Goal: Information Seeking & Learning: Learn about a topic

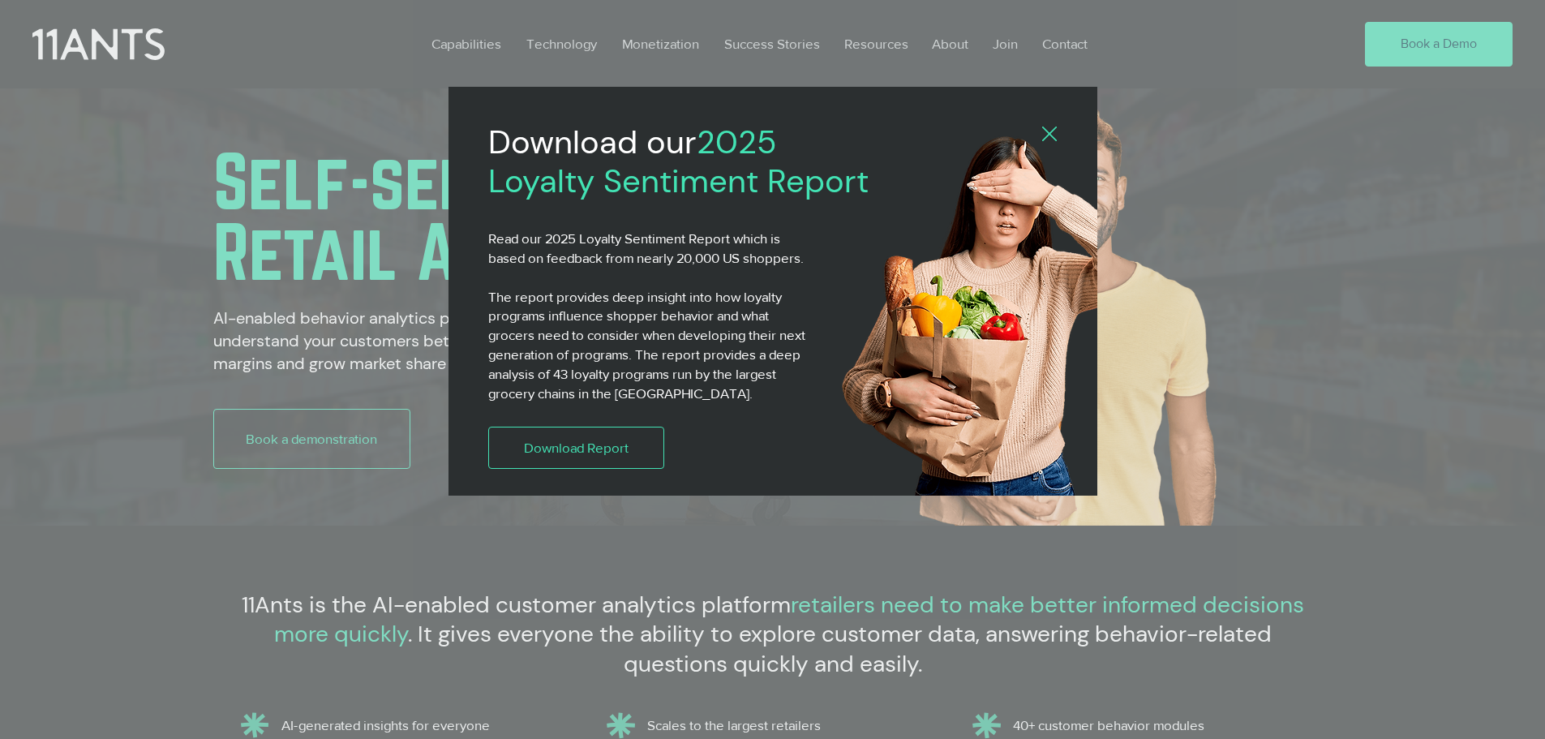
click at [1046, 136] on icon "Back to site" at bounding box center [1049, 133] width 15 height 15
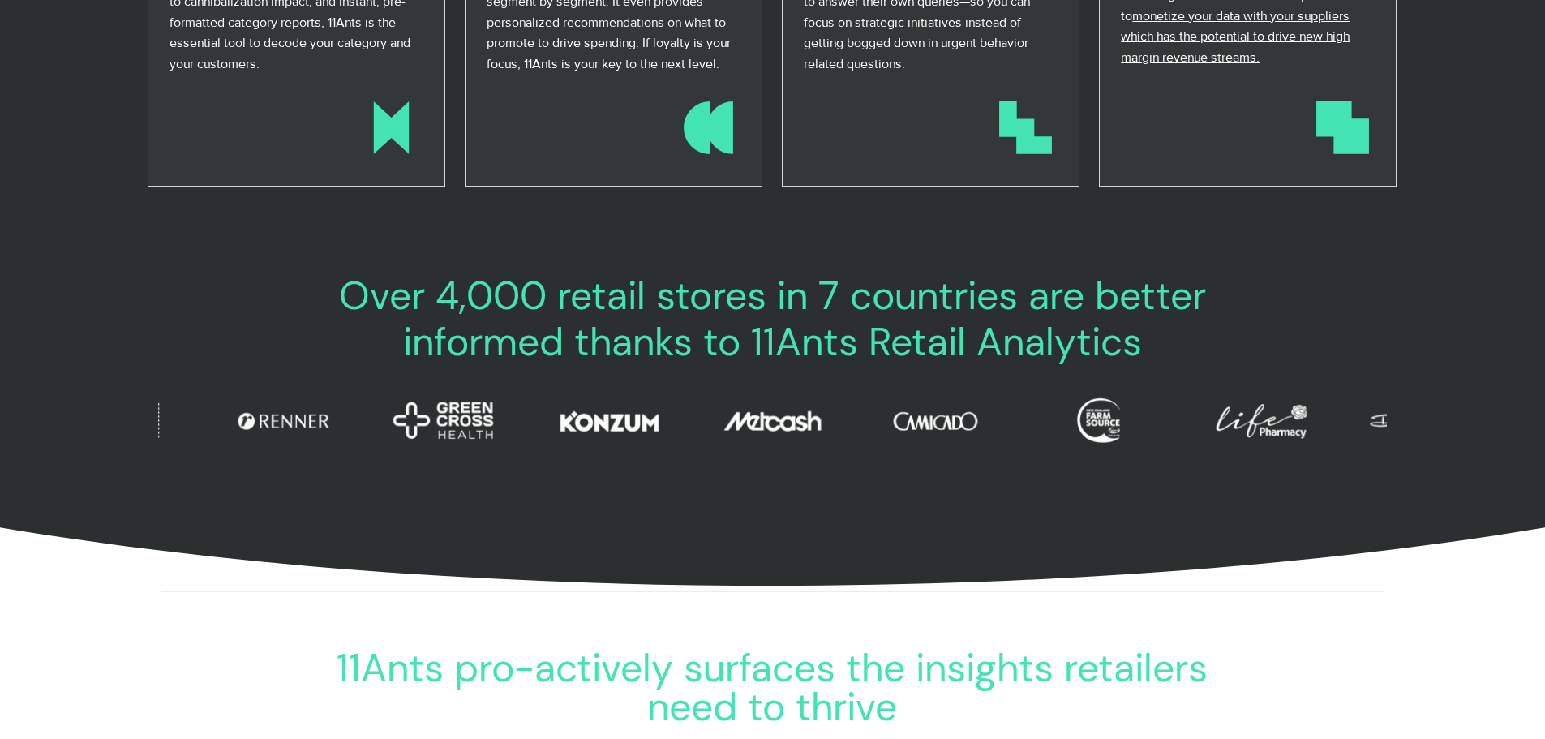
scroll to position [0, 44]
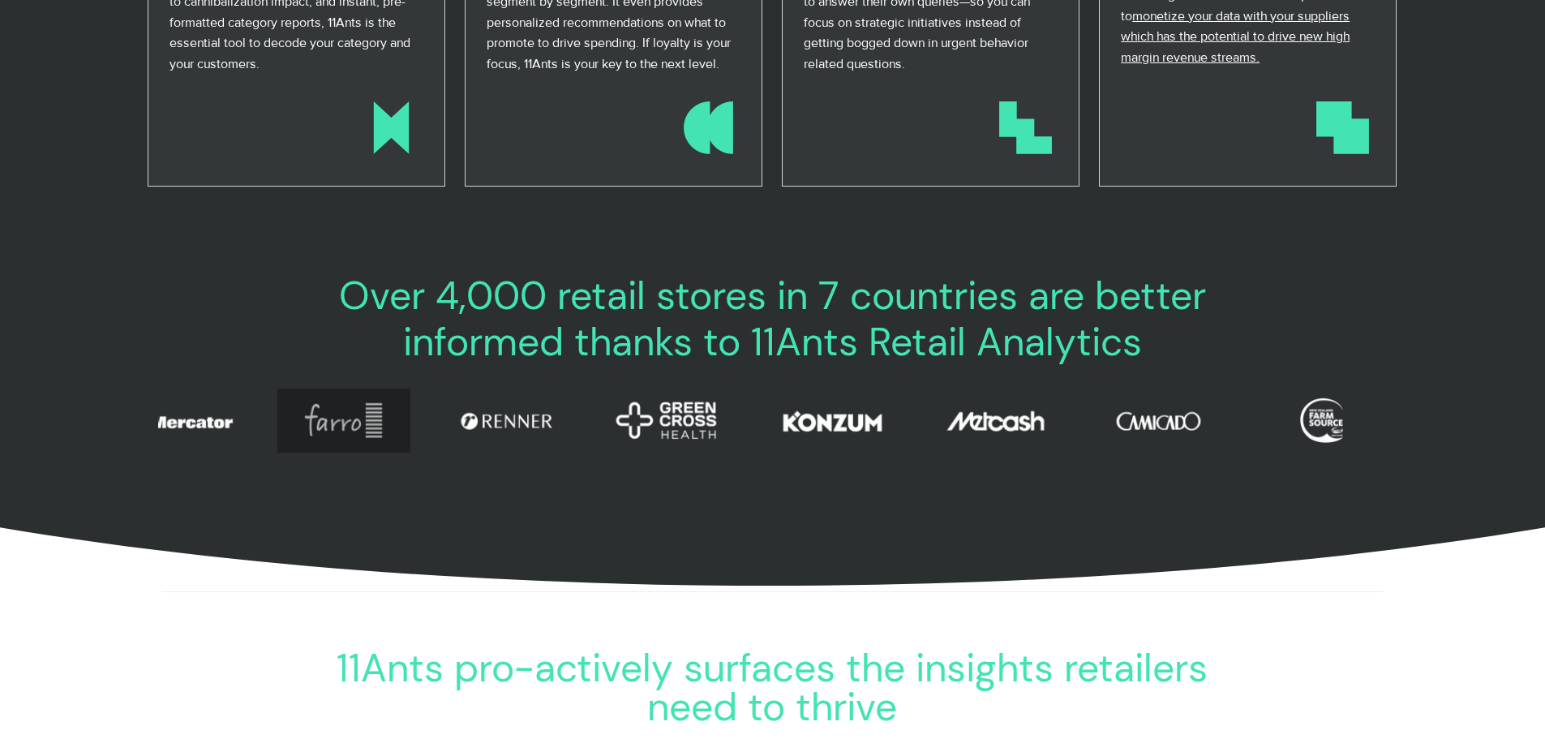
drag, startPoint x: 609, startPoint y: 430, endPoint x: 318, endPoint y: 406, distance: 292.0
click at [318, 373] on div "Mercator logo 11ants Mercator logo 11ants farro 11ants farro 11ants renner logo…" at bounding box center [728, 373] width 1259 height 0
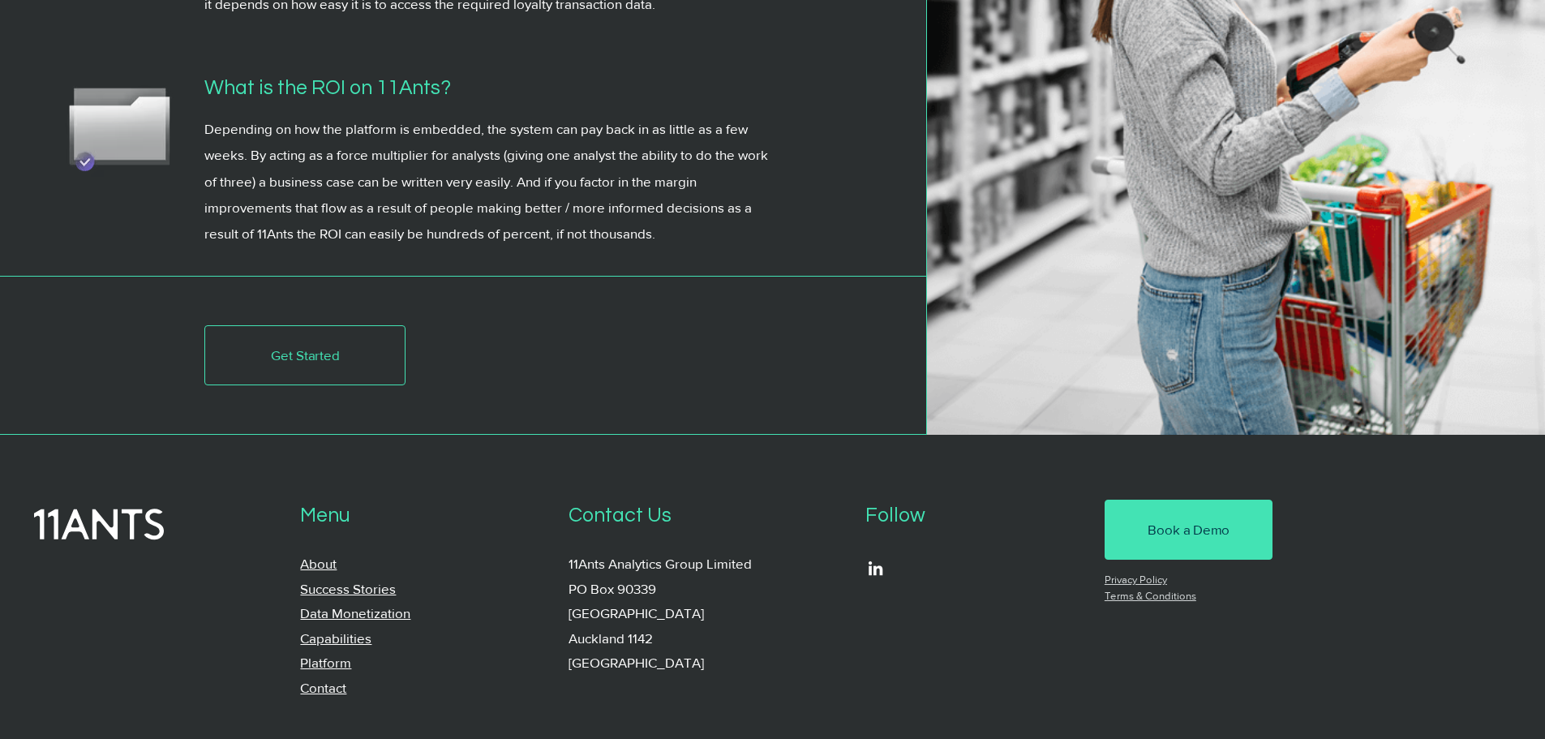
scroll to position [6061, 0]
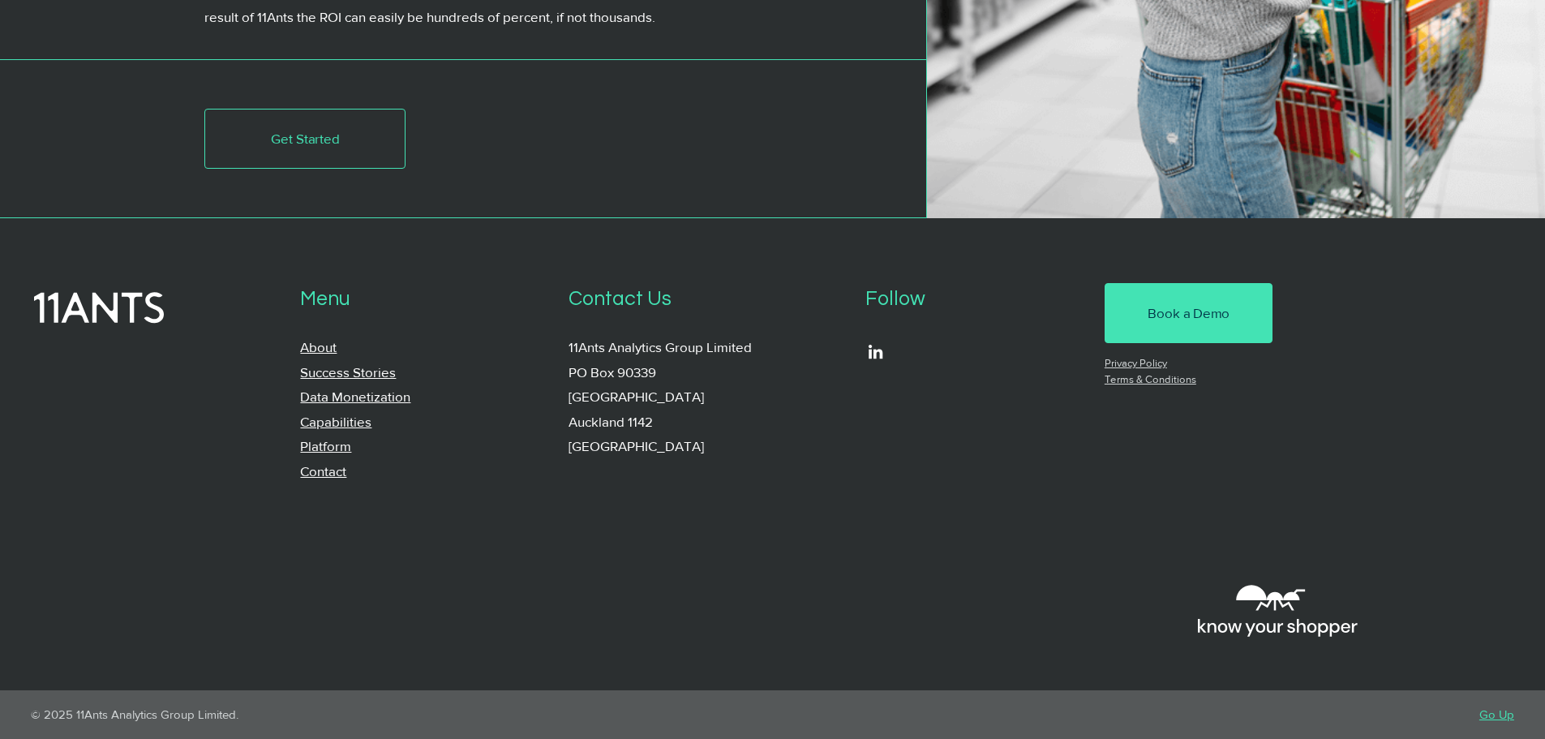
click at [328, 479] on p "Contact" at bounding box center [422, 471] width 245 height 25
click at [328, 445] on link "Platform" at bounding box center [325, 445] width 51 height 15
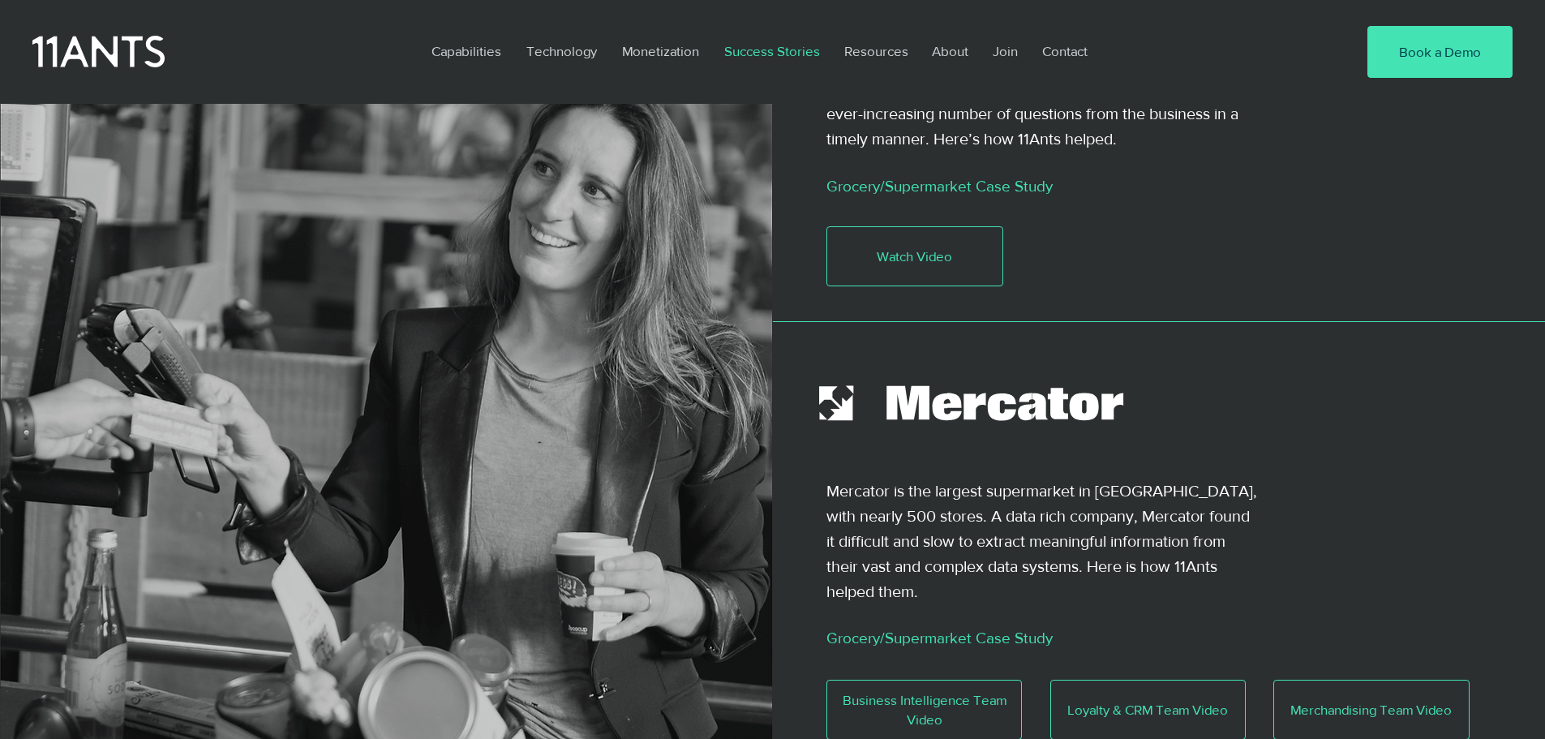
scroll to position [648, 0]
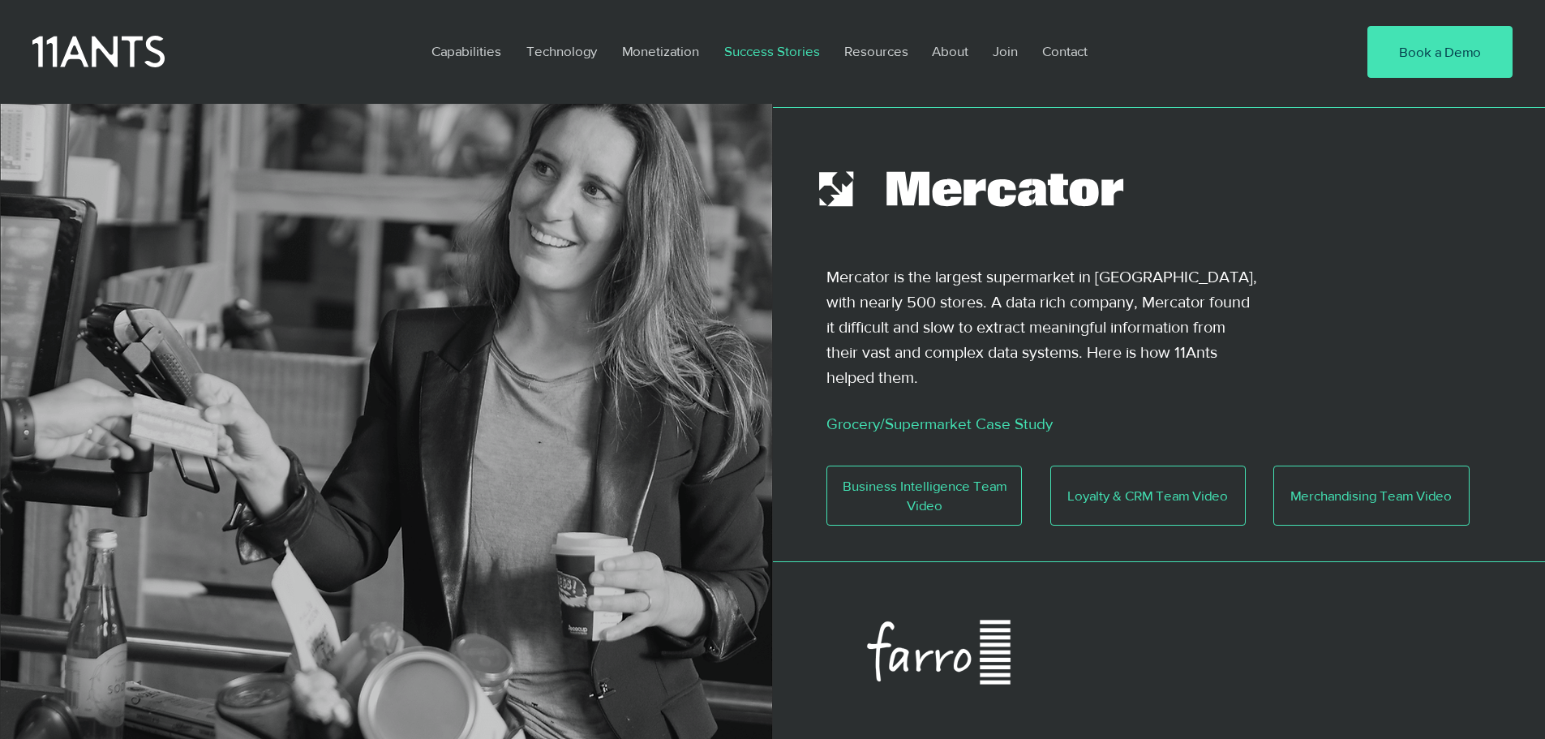
click at [893, 172] on icon at bounding box center [907, 188] width 43 height 33
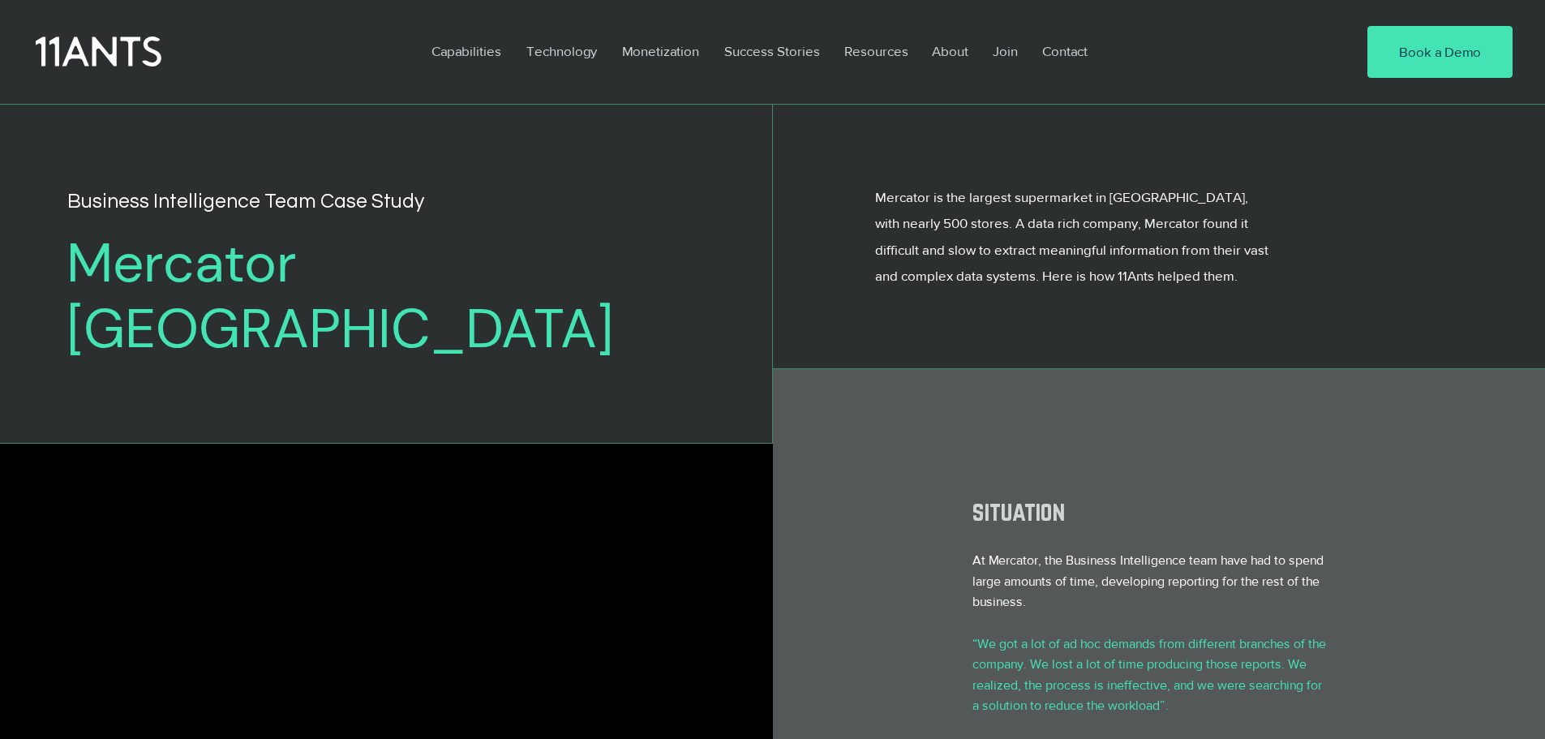
click at [115, 55] on icon at bounding box center [99, 52] width 126 height 30
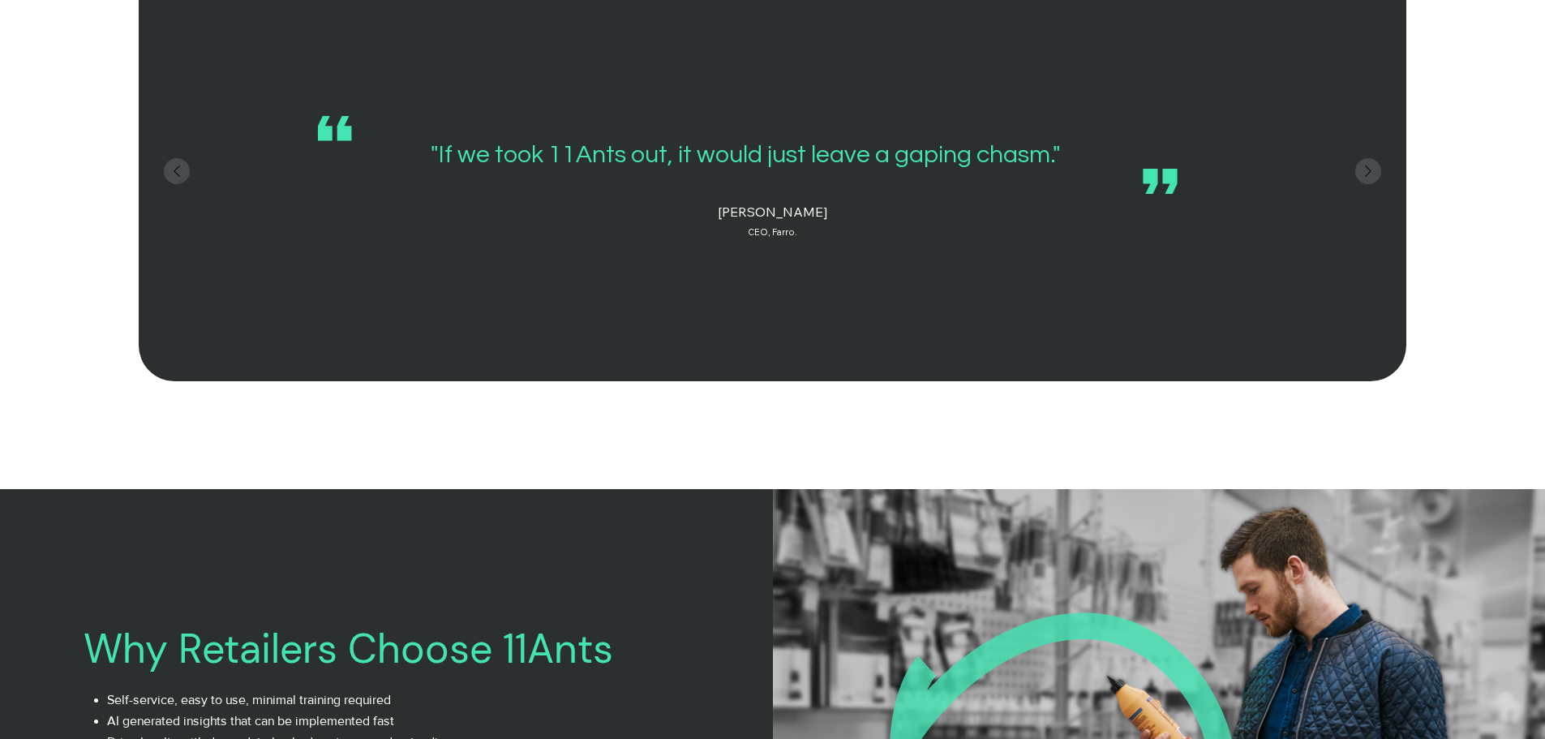
scroll to position [0, 1245]
